Goal: Book appointment/travel/reservation

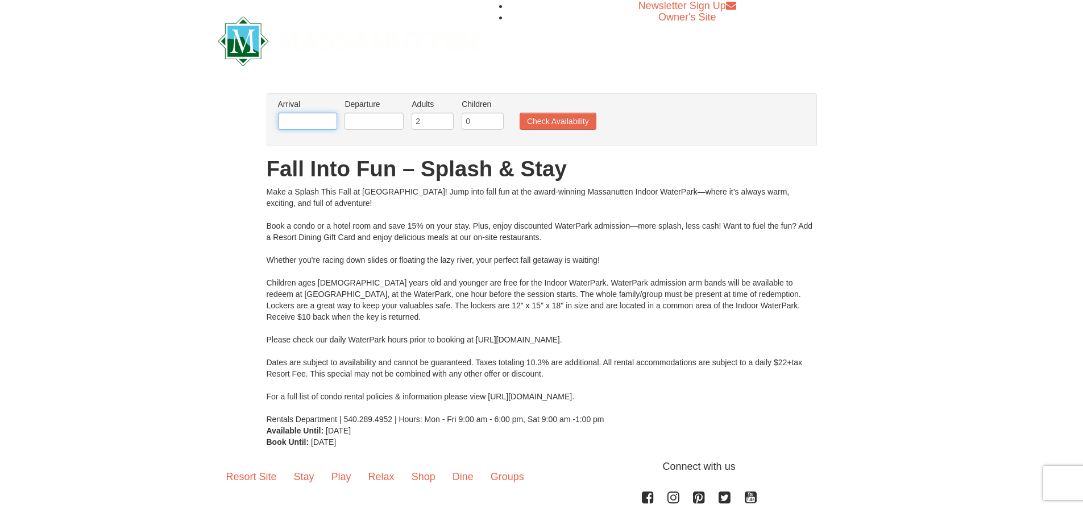
click at [330, 123] on input "text" at bounding box center [307, 121] width 59 height 17
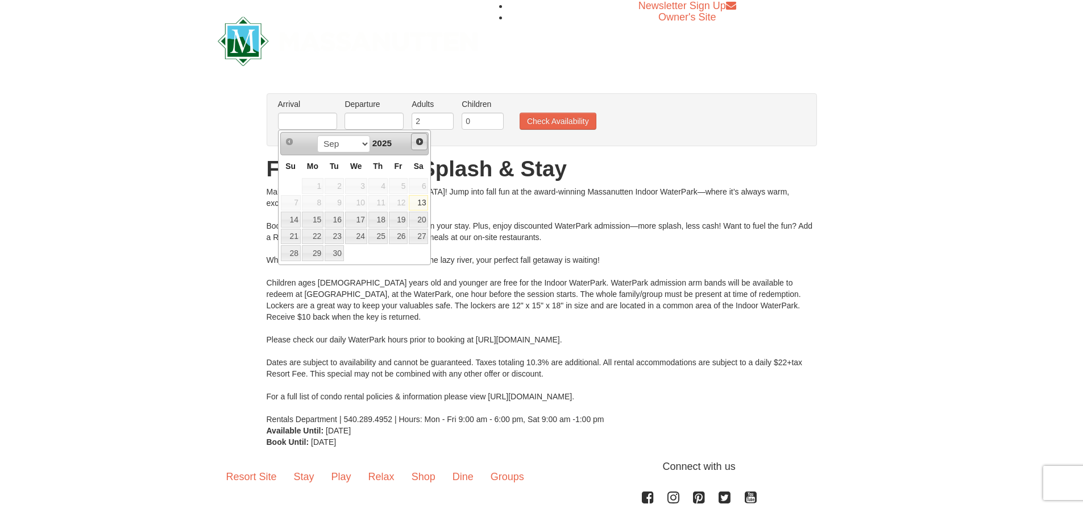
click at [423, 138] on span "Next" at bounding box center [419, 141] width 9 height 9
click at [417, 235] on link "22" at bounding box center [418, 236] width 19 height 16
type input "[DATE]"
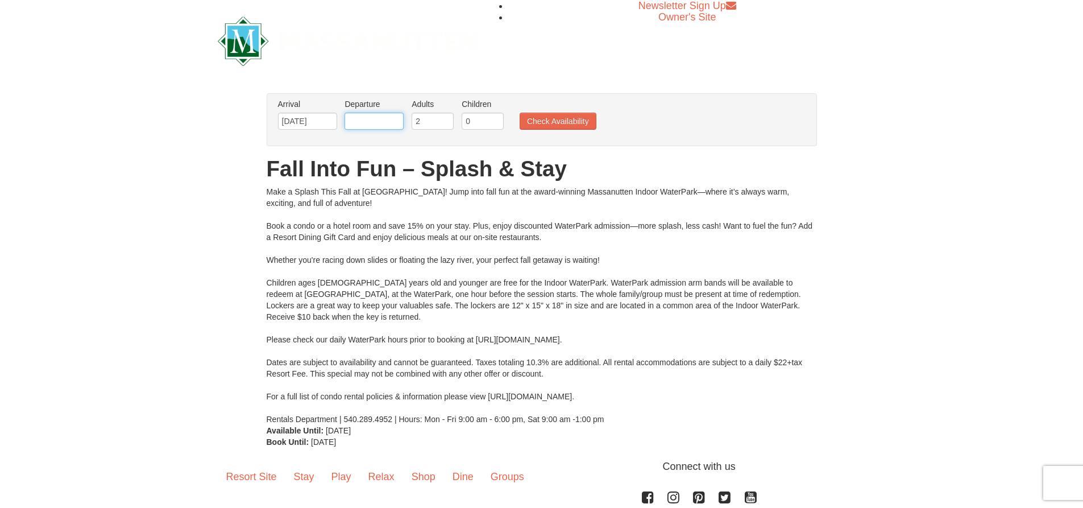
click at [398, 120] on input "text" at bounding box center [373, 121] width 59 height 17
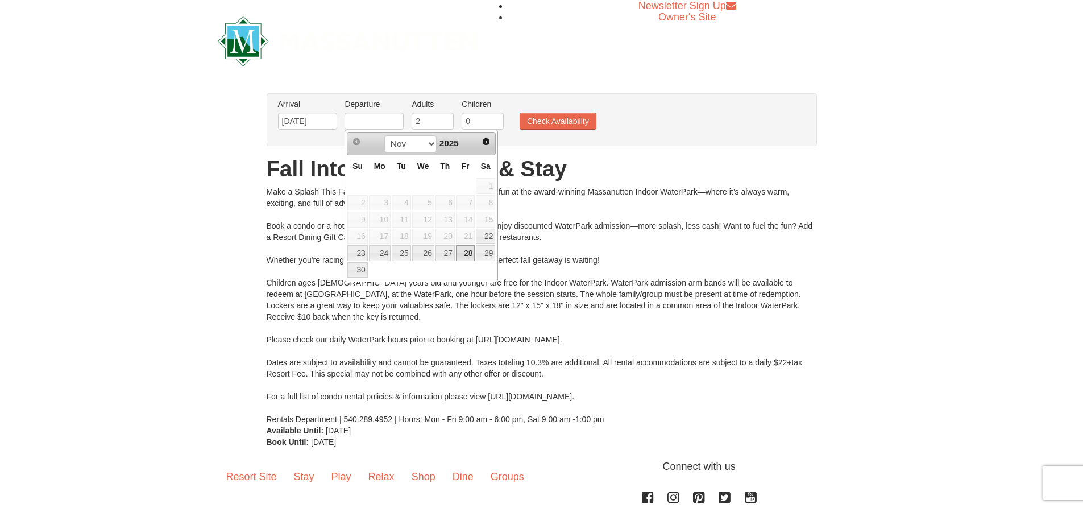
click at [460, 251] on link "28" at bounding box center [465, 253] width 19 height 16
type input "[DATE]"
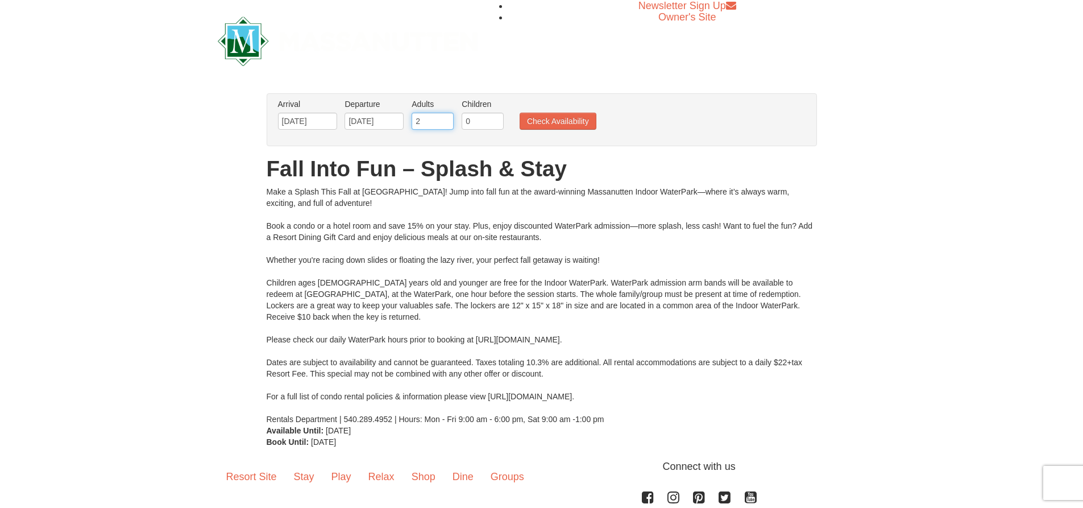
click at [429, 117] on input "2" at bounding box center [432, 121] width 42 height 17
click at [475, 119] on input "0" at bounding box center [483, 121] width 42 height 17
type input "4"
click at [569, 126] on button "Check Availability" at bounding box center [557, 121] width 77 height 17
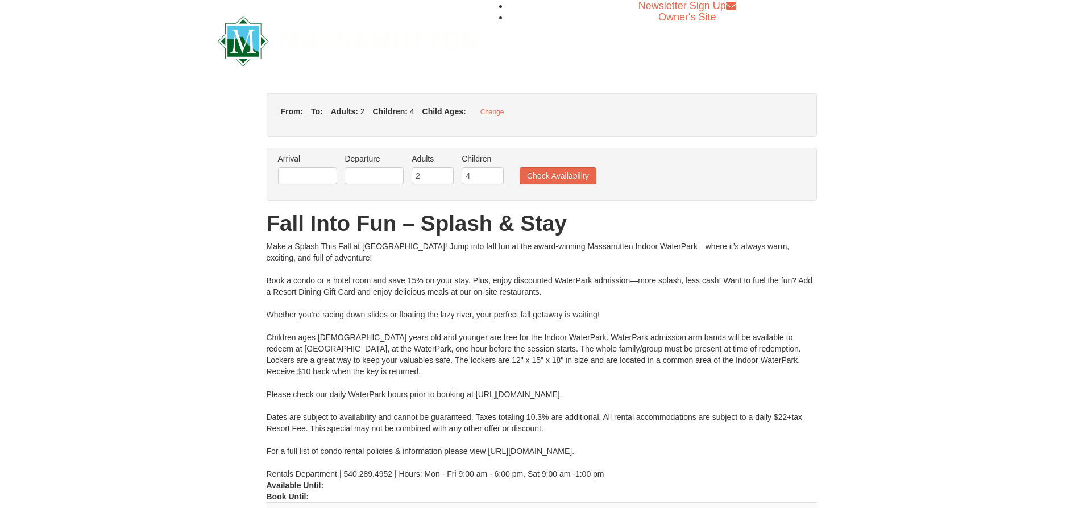
type input "[DATE]"
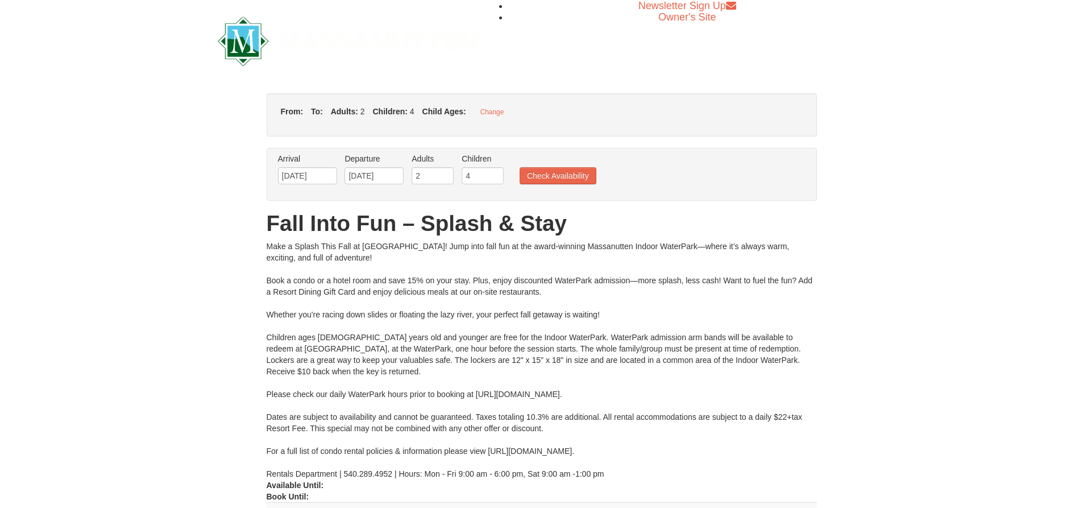
type input "[DATE]"
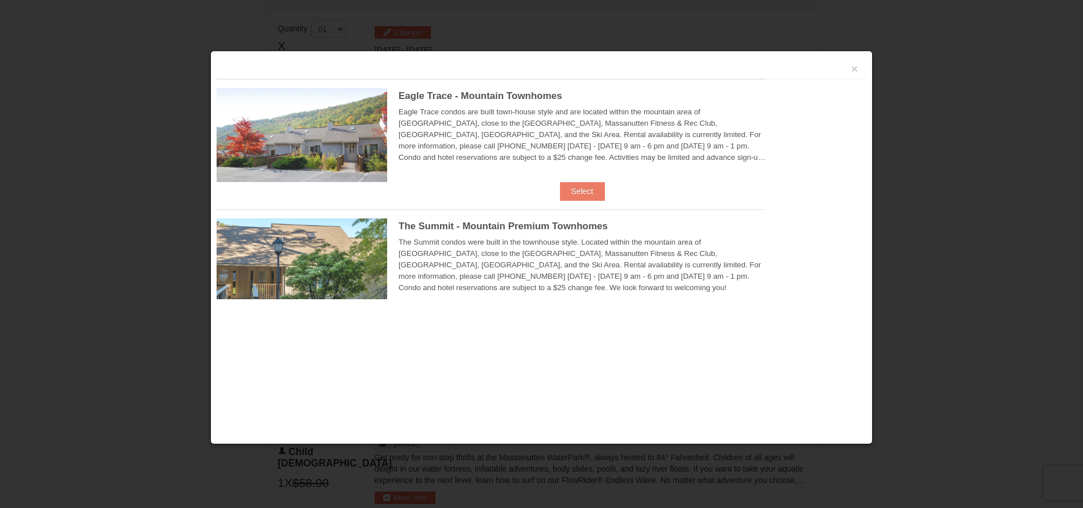
scroll to position [484, 0]
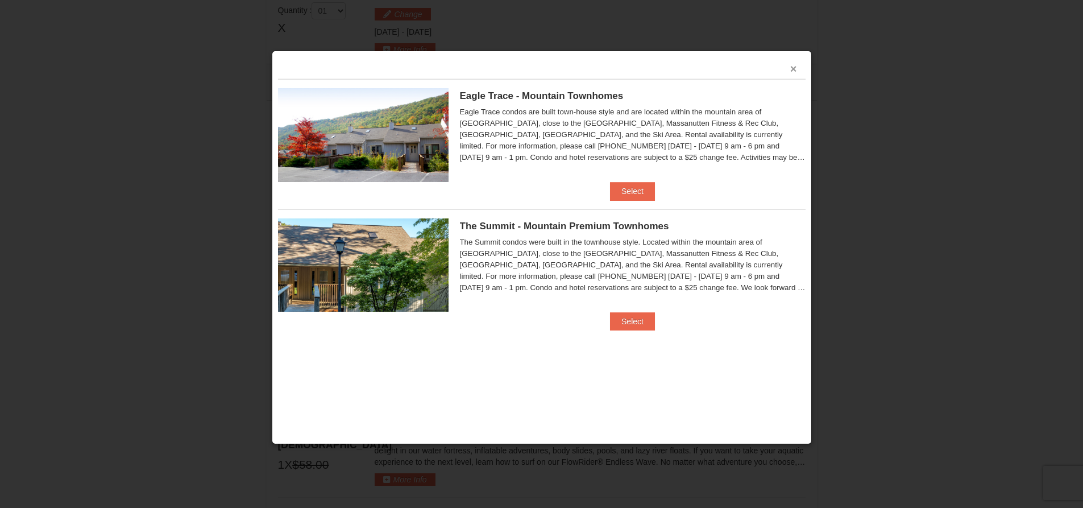
click at [793, 70] on button "×" at bounding box center [793, 68] width 7 height 11
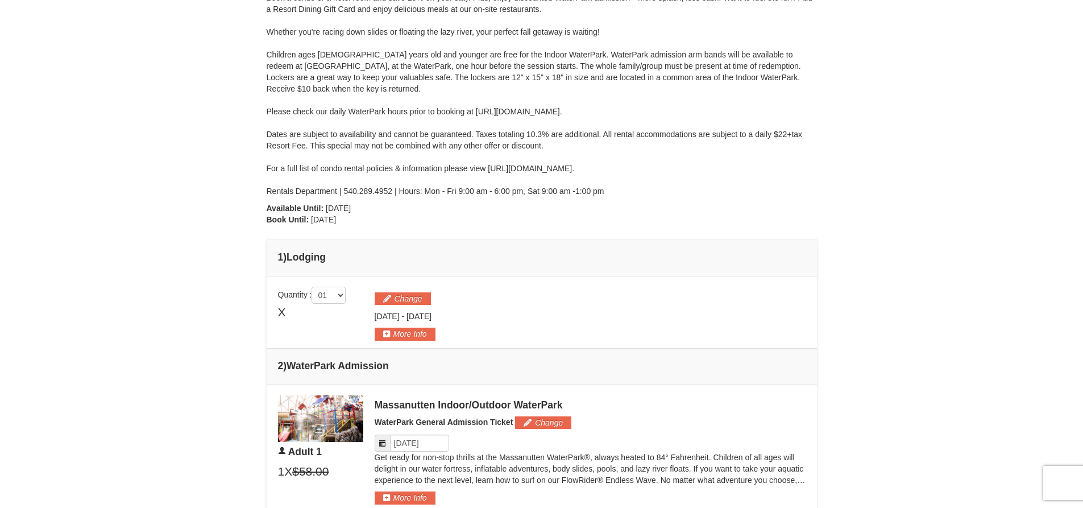
scroll to position [0, 0]
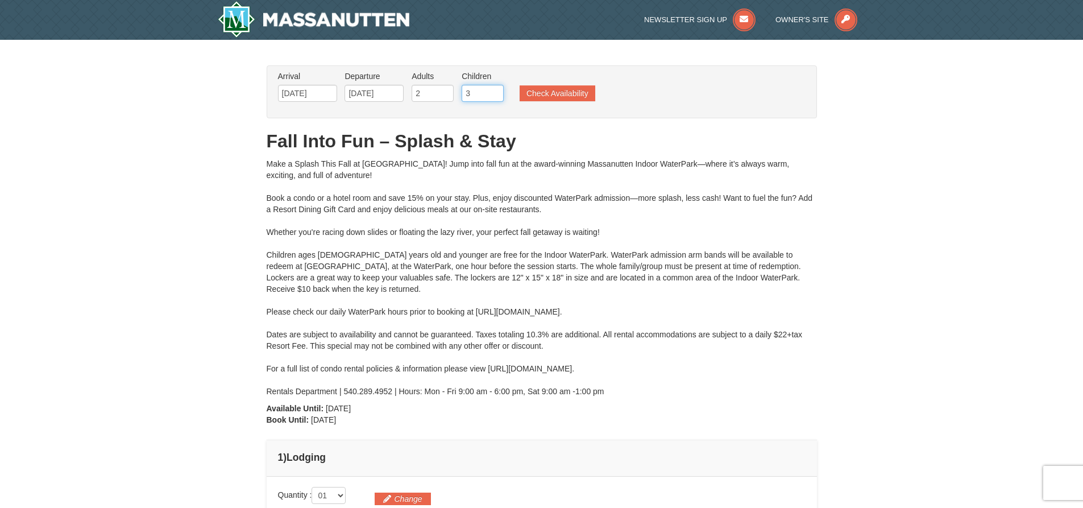
click at [493, 97] on input "3" at bounding box center [483, 93] width 42 height 17
type input "2"
click at [493, 97] on input "2" at bounding box center [483, 93] width 42 height 17
click at [545, 95] on button "Check Availability" at bounding box center [557, 93] width 76 height 16
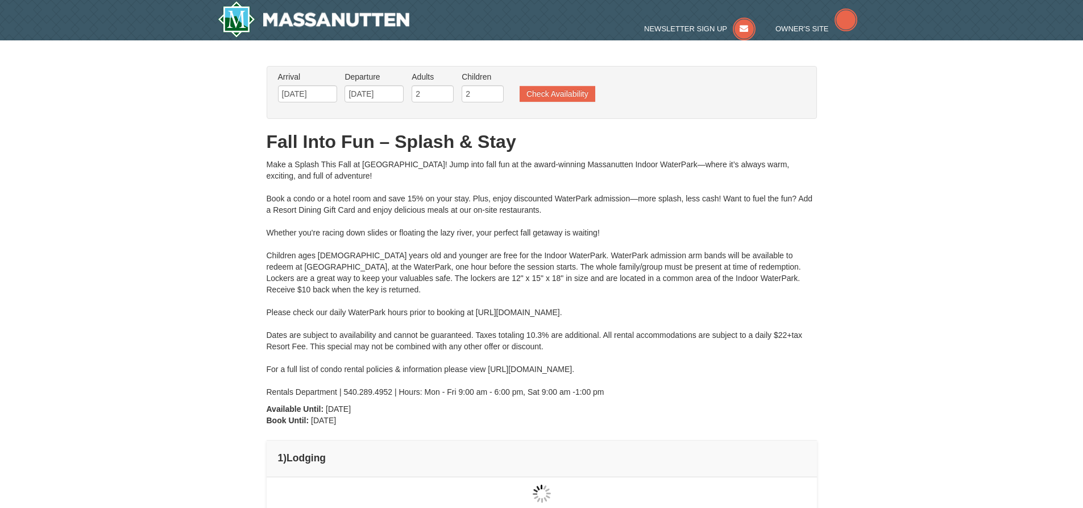
type input "[DATE]"
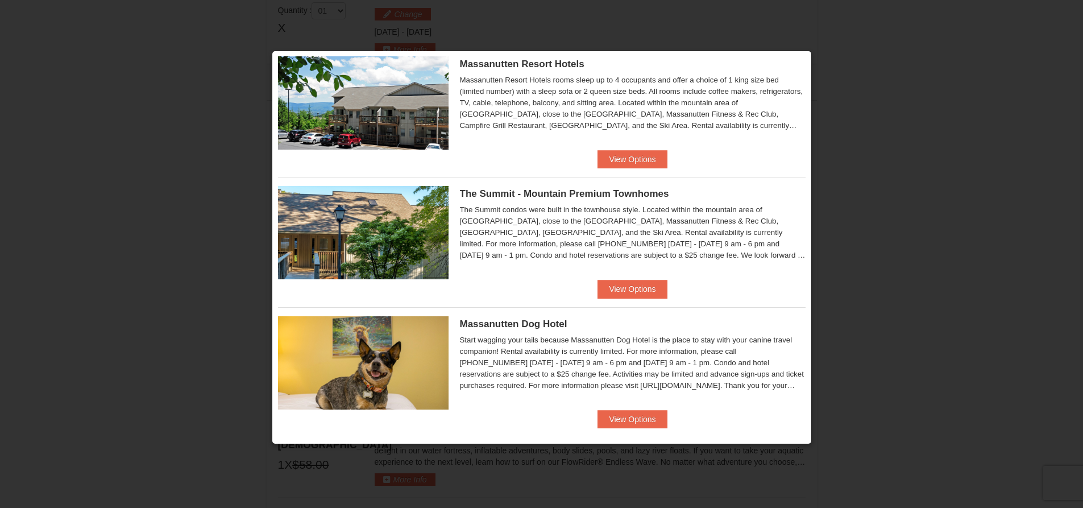
scroll to position [171, 0]
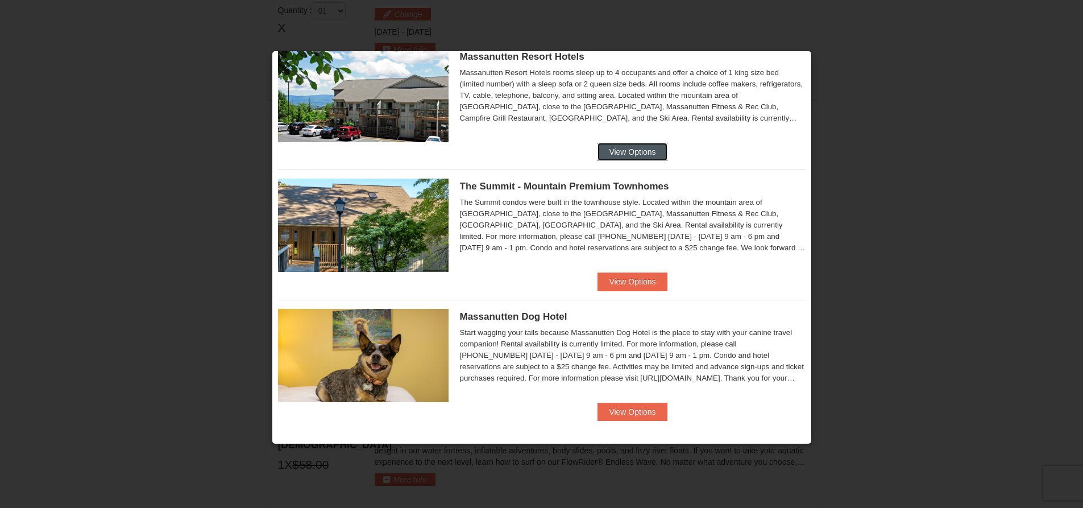
click at [630, 147] on button "View Options" at bounding box center [631, 152] width 69 height 18
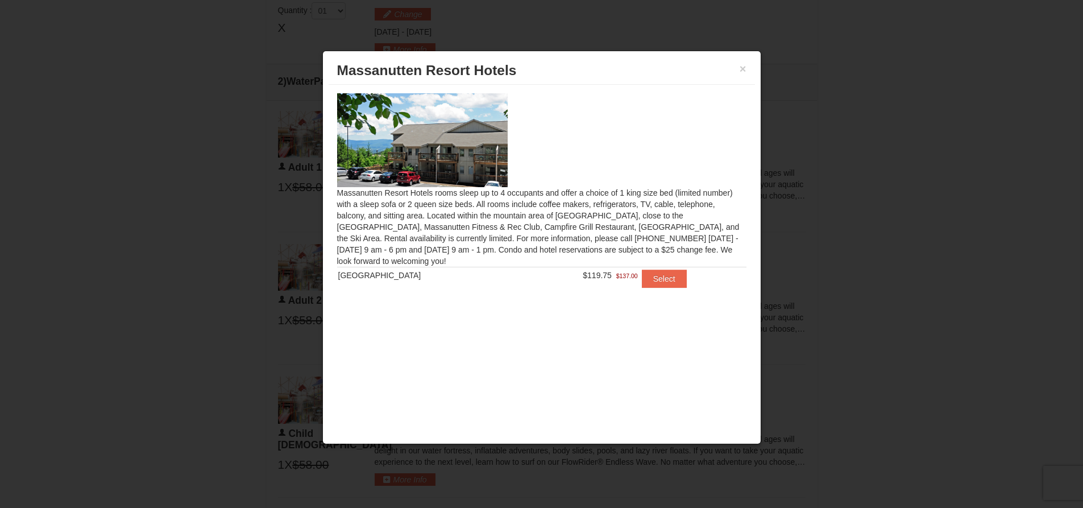
click at [456, 159] on img at bounding box center [422, 139] width 171 height 93
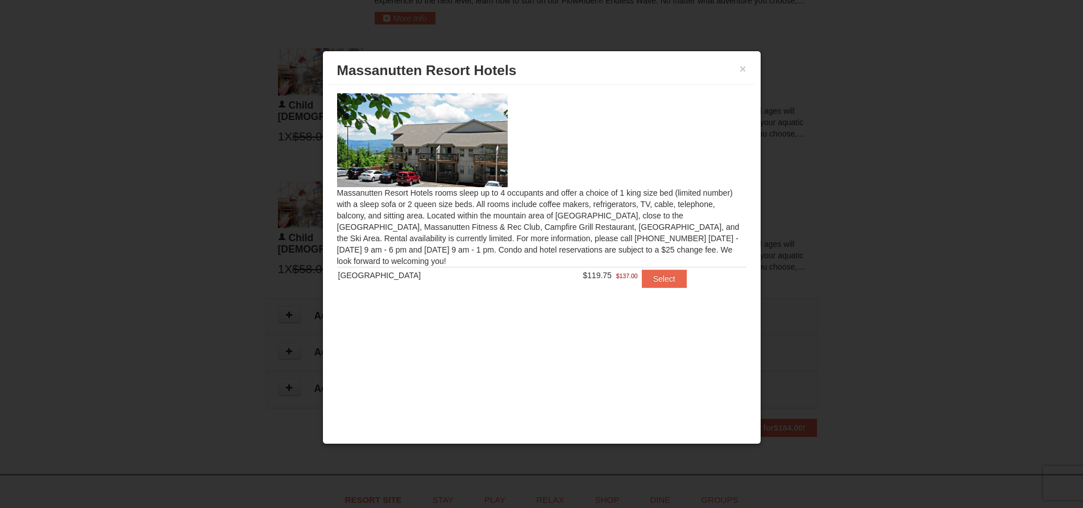
scroll to position [825, 0]
click at [743, 70] on button "×" at bounding box center [742, 68] width 7 height 11
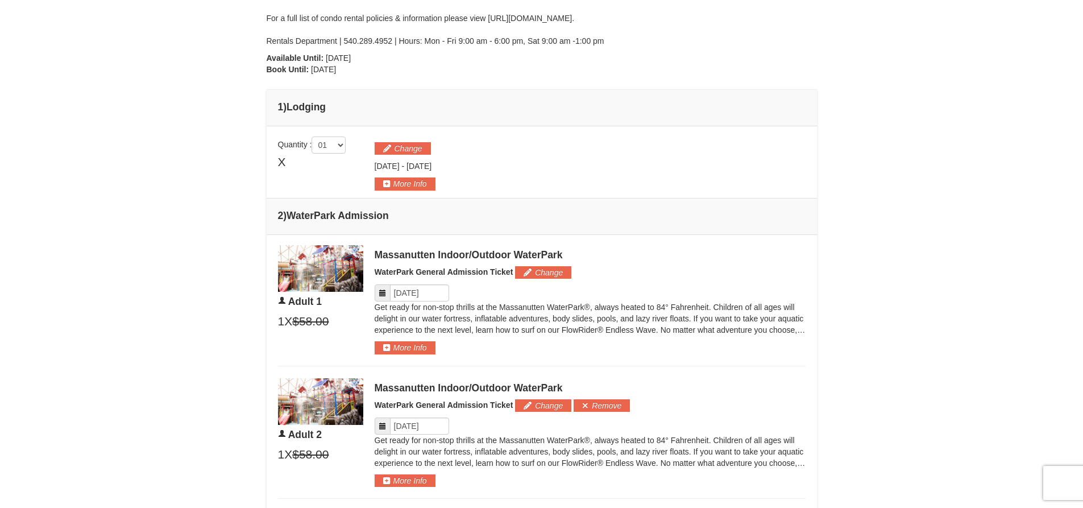
scroll to position [371, 0]
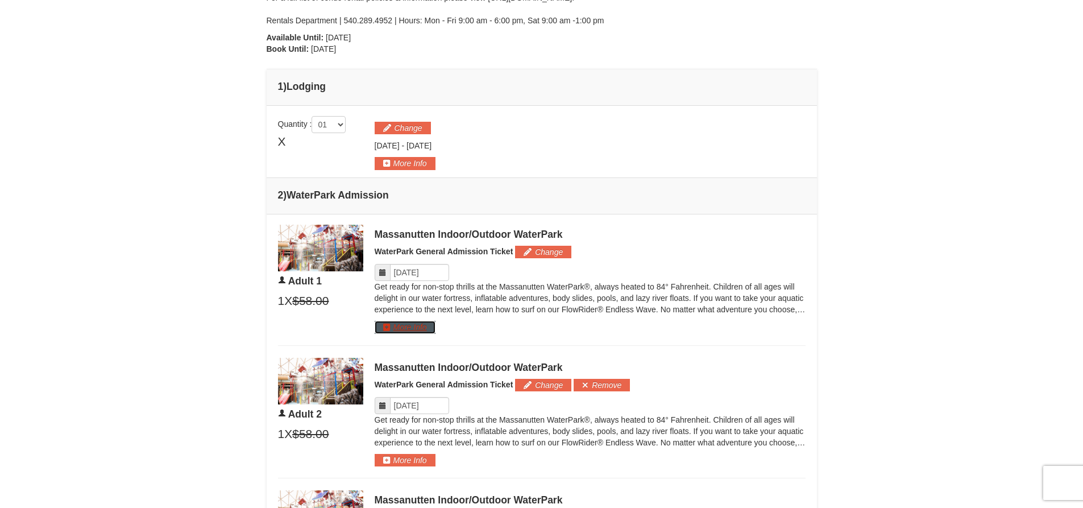
click at [409, 326] on button "More Info" at bounding box center [405, 327] width 61 height 13
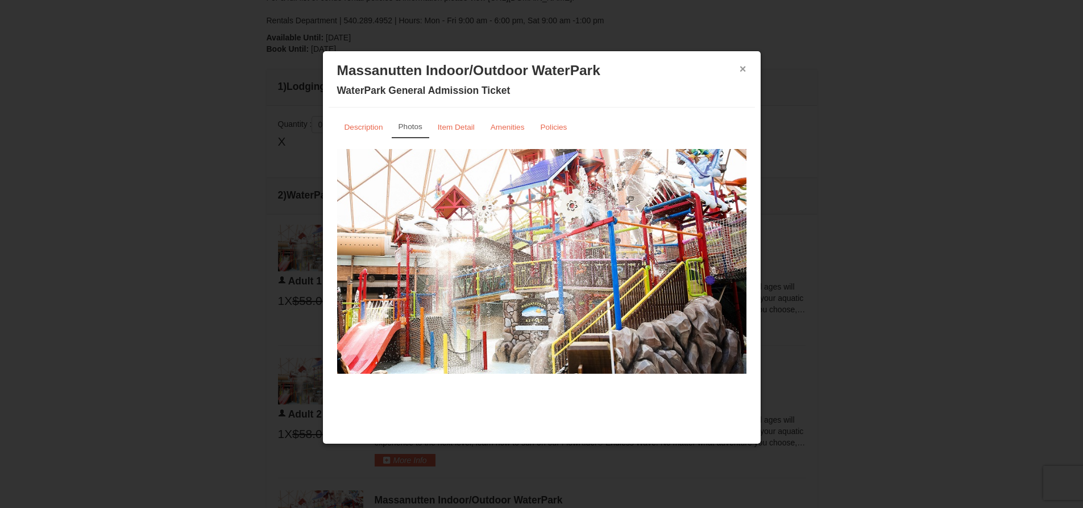
click at [741, 69] on button "×" at bounding box center [742, 68] width 7 height 11
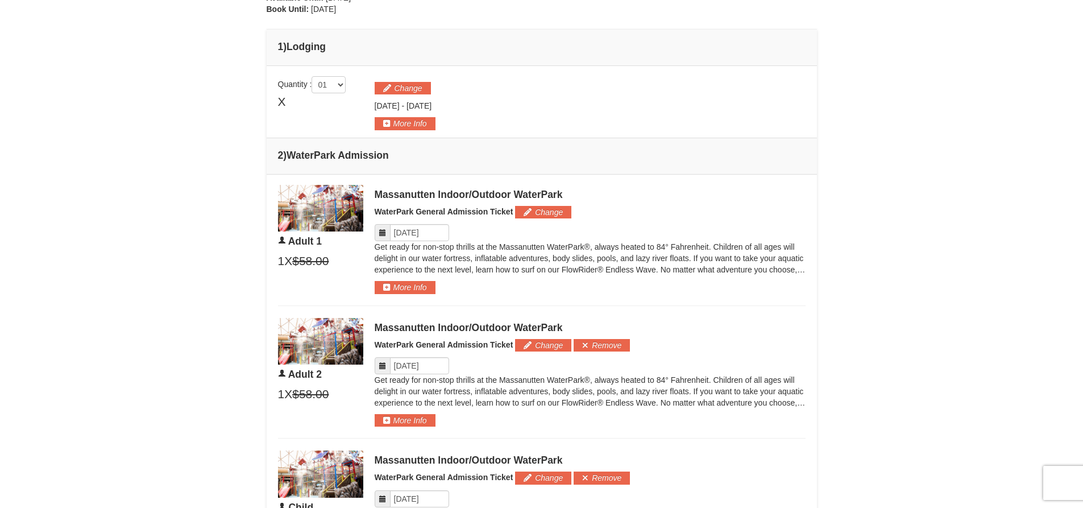
scroll to position [427, 0]
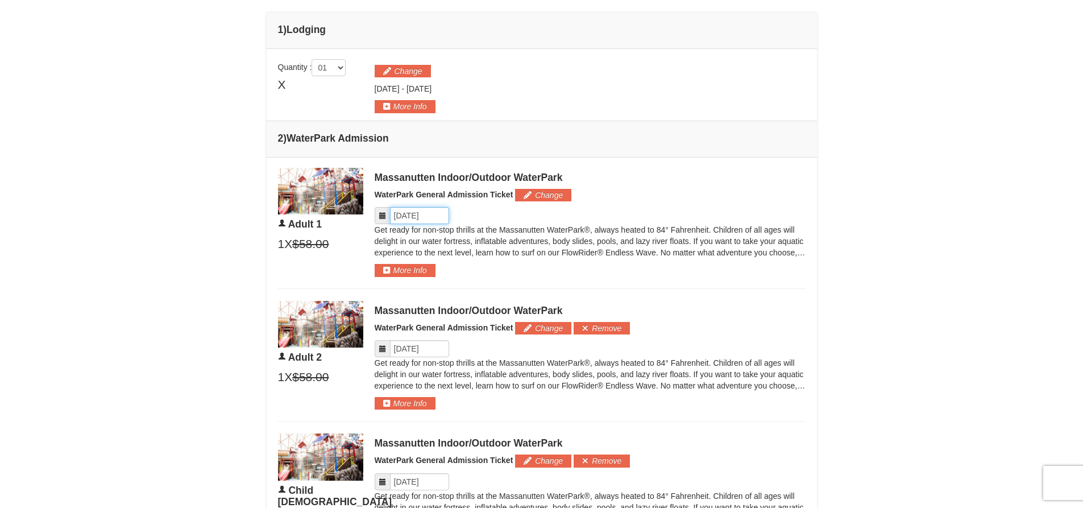
click at [434, 221] on input "Please format dates MM/DD/YYYY" at bounding box center [419, 215] width 59 height 17
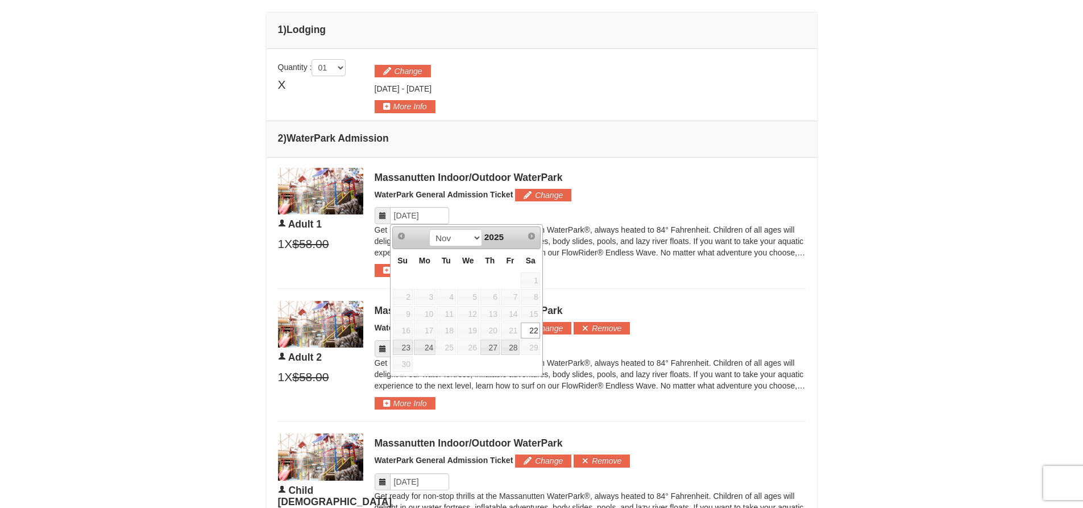
click at [837, 285] on div "× From: To: Adults: 2 Children: 2 Change Arrival Please format dates MM/DD/YYYY…" at bounding box center [541, 229] width 1083 height 1234
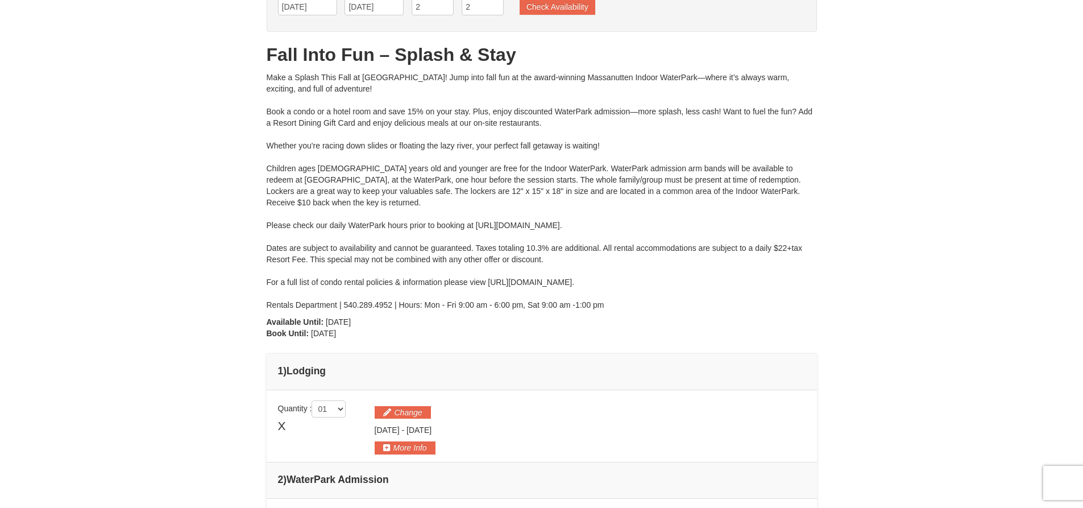
scroll to position [0, 0]
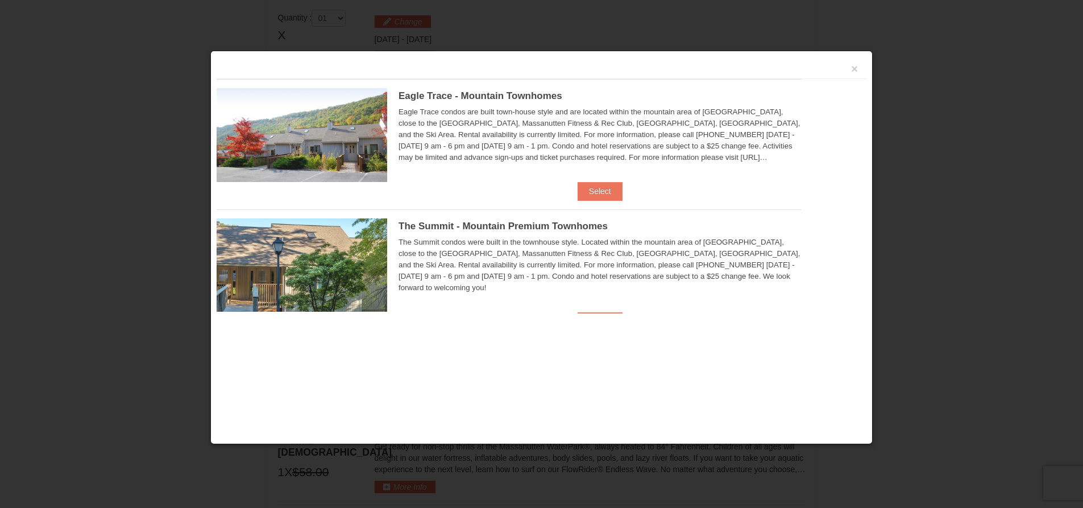
scroll to position [484, 0]
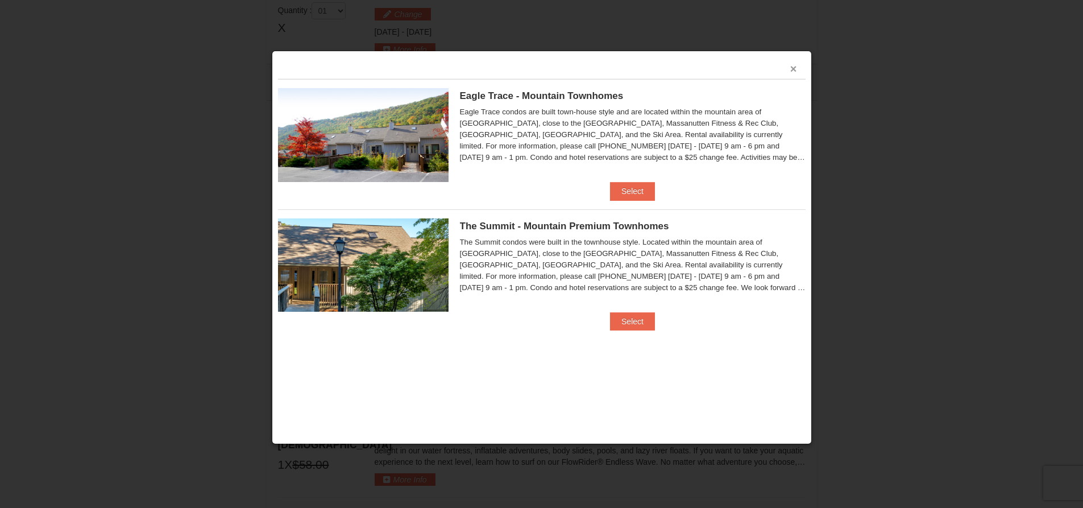
click at [792, 69] on button "×" at bounding box center [793, 68] width 7 height 11
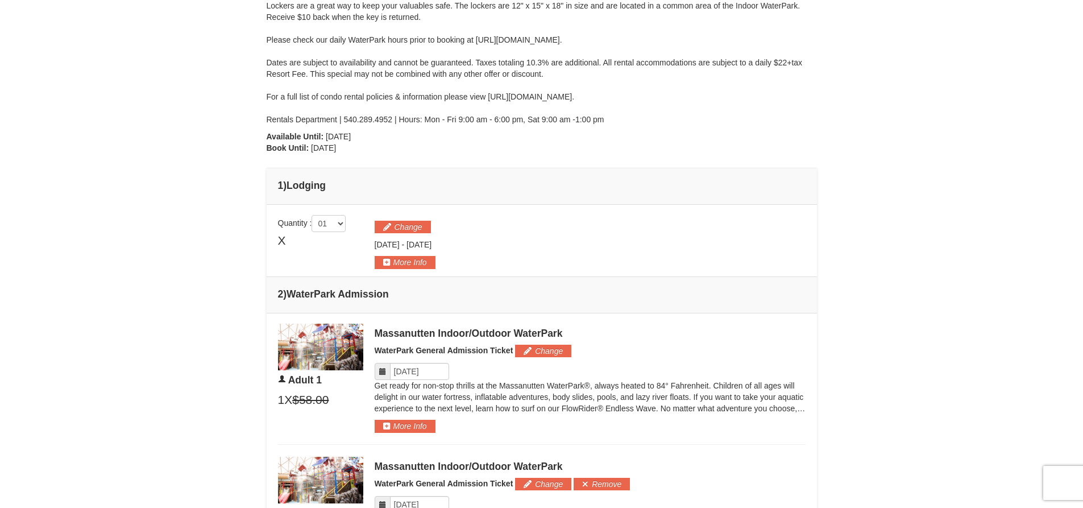
scroll to position [284, 0]
